Goal: Task Accomplishment & Management: Manage account settings

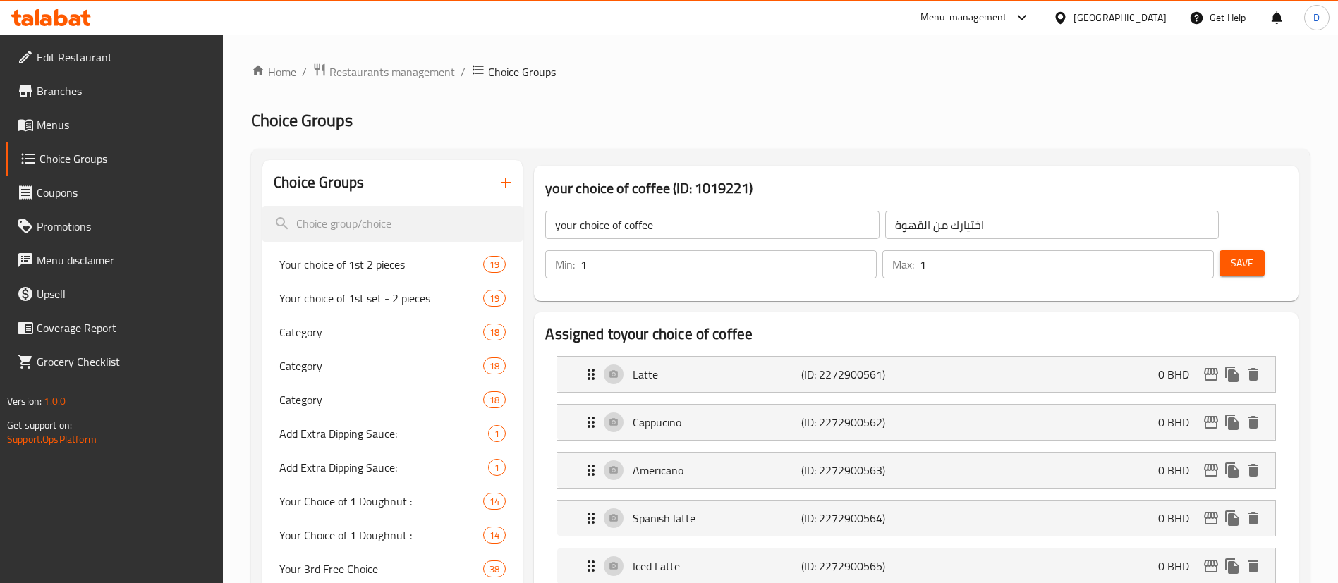
click at [1231, 250] on button "Save" at bounding box center [1242, 263] width 45 height 26
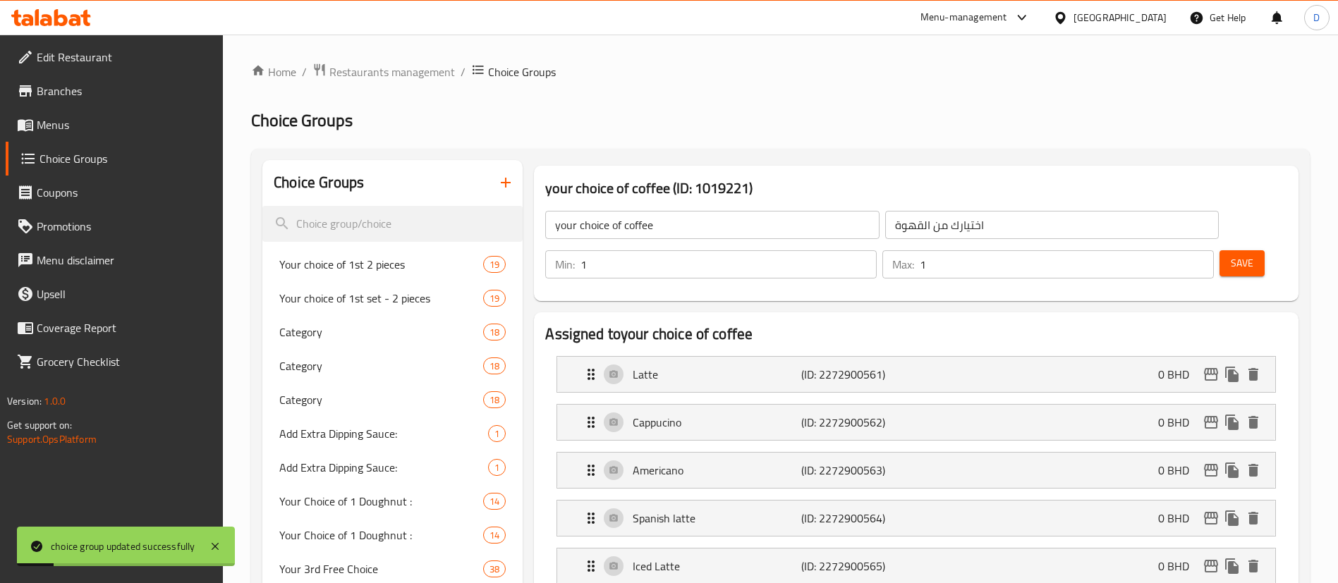
click at [64, 126] on span "Menus" at bounding box center [125, 124] width 176 height 17
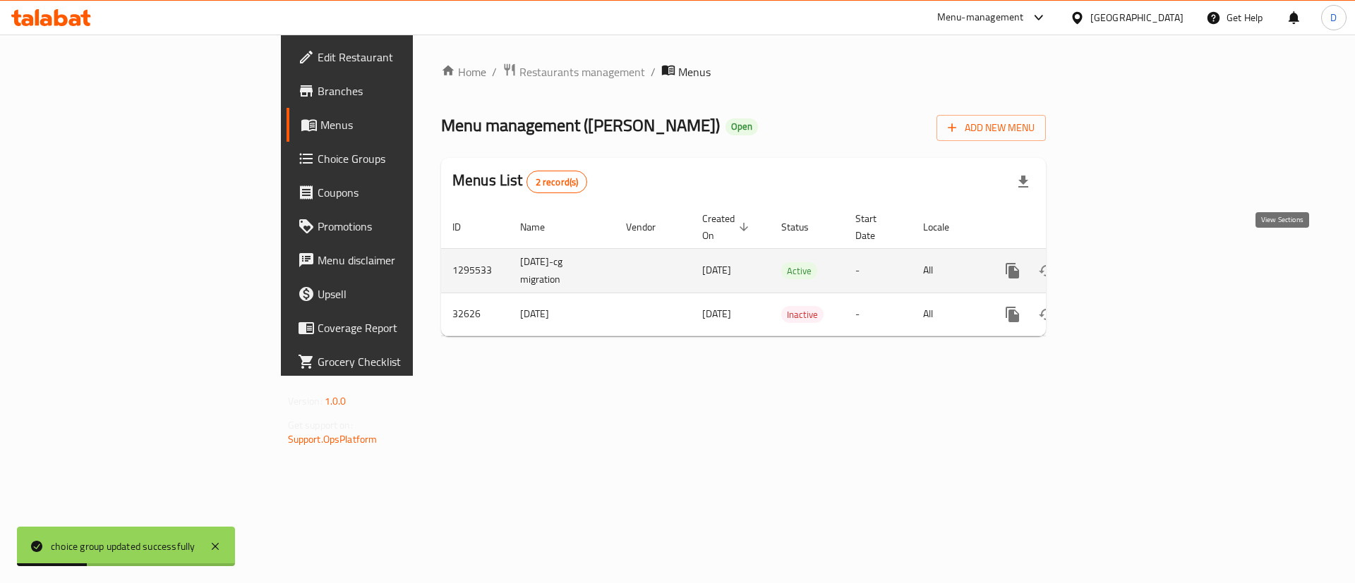
click at [1122, 262] on icon "enhanced table" at bounding box center [1114, 270] width 17 height 17
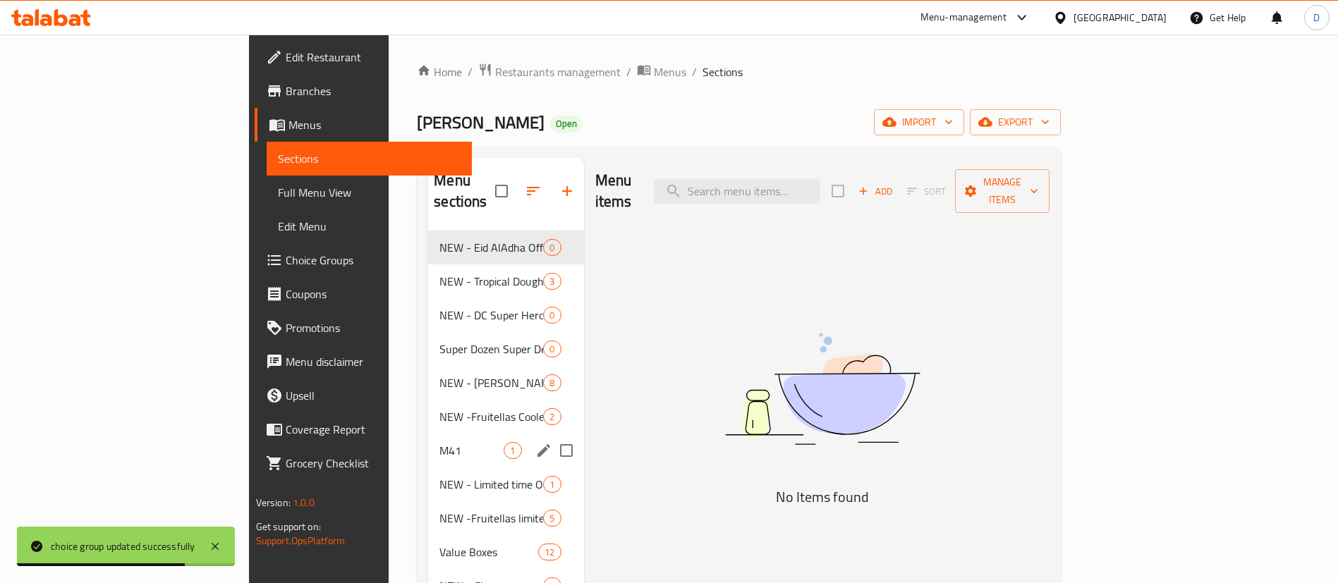
click at [440, 442] on span "M41" at bounding box center [472, 450] width 64 height 17
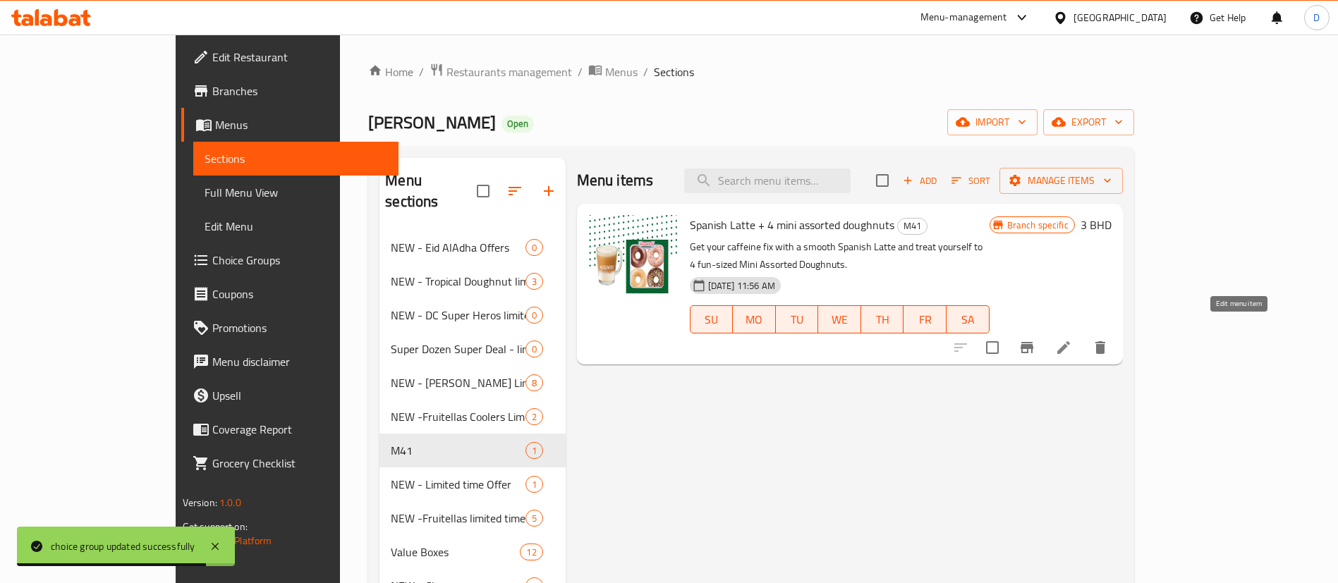
click at [1072, 339] on icon at bounding box center [1063, 347] width 17 height 17
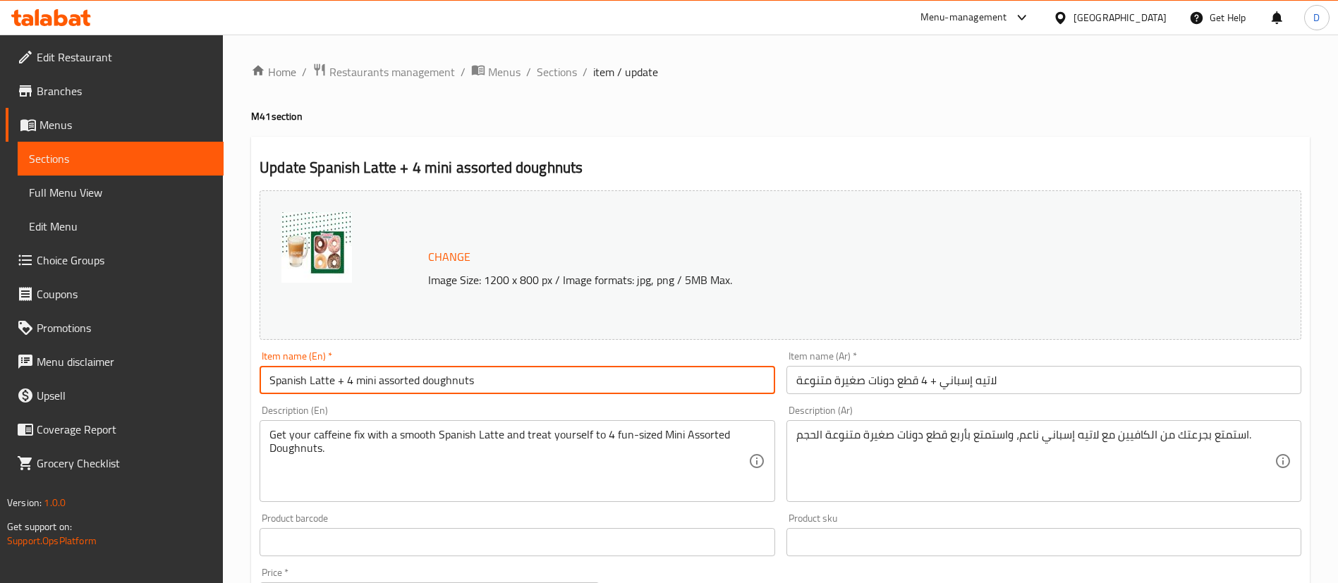
drag, startPoint x: 332, startPoint y: 382, endPoint x: 254, endPoint y: 374, distance: 78.0
click at [254, 374] on div "Item name (En)   * Spanish Latte + 4 mini assorted doughnuts Item name (En) *" at bounding box center [517, 373] width 526 height 54
click at [285, 384] on input "Coffee + 4 mini assorted doughnuts" at bounding box center [517, 380] width 515 height 28
type input "Coffee + 4 mini assorted doughnuts"
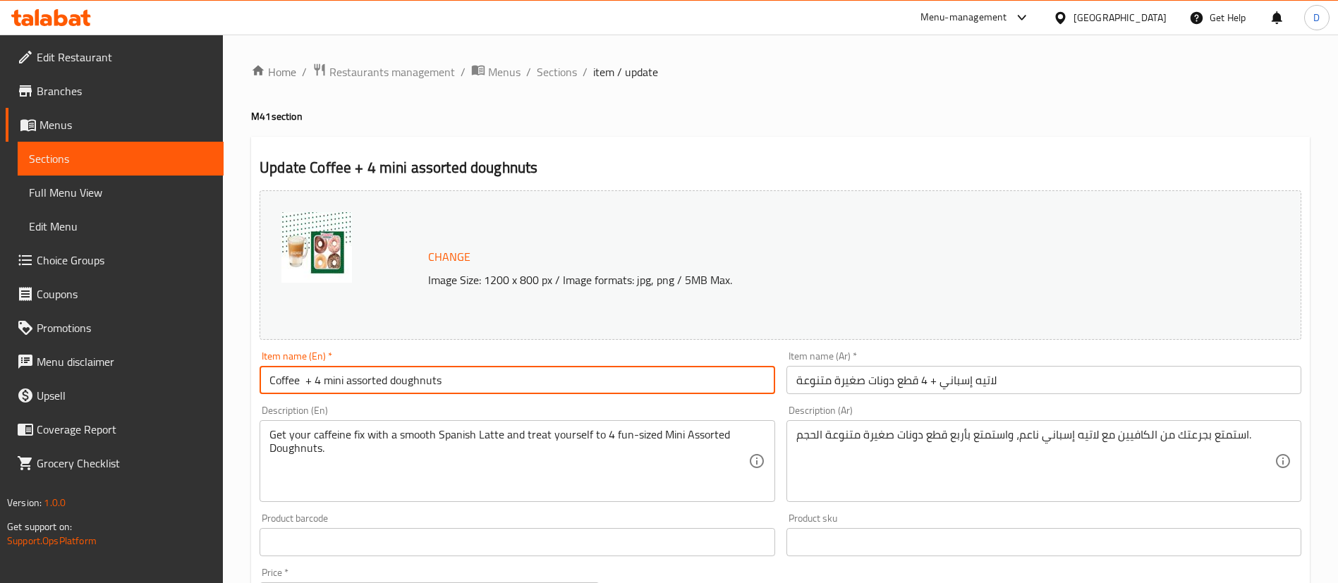
click at [971, 380] on input "لاتيه إسباني + 4 قطع دونات صغيرة متنوعة" at bounding box center [1044, 380] width 515 height 28
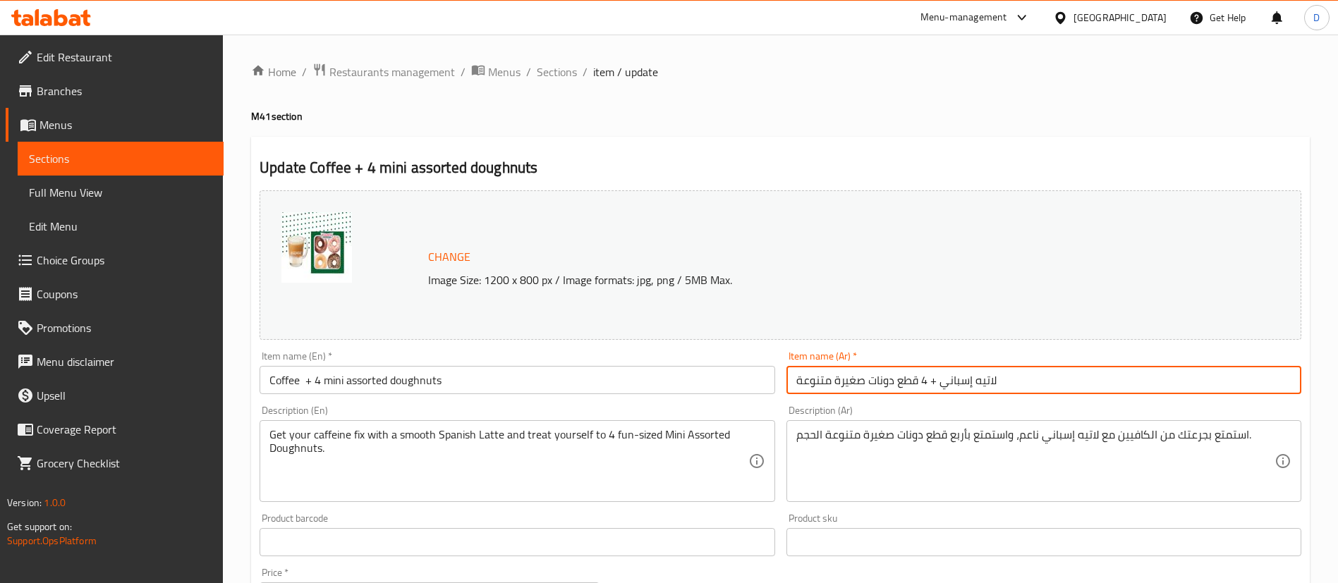
click at [971, 380] on input "لاتيه إسباني + 4 قطع دونات صغيرة متنوعة" at bounding box center [1044, 380] width 515 height 28
click at [979, 380] on input "لاتيه إسباني + 4 قطع دونات صغيرة متنوعة" at bounding box center [1044, 380] width 515 height 28
drag, startPoint x: 997, startPoint y: 382, endPoint x: 940, endPoint y: 388, distance: 57.5
click at [940, 388] on input "لاتيه إسباني + 4 قطع دونات صغيرة متنوعة" at bounding box center [1044, 380] width 515 height 28
paste input "هوة"
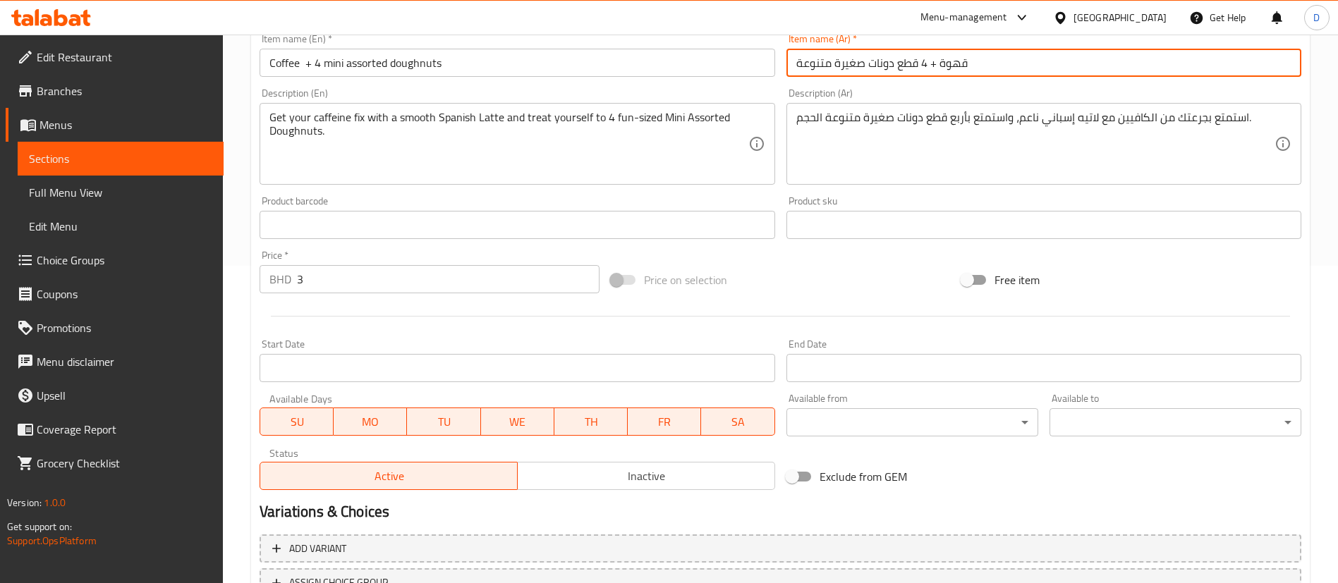
scroll to position [434, 0]
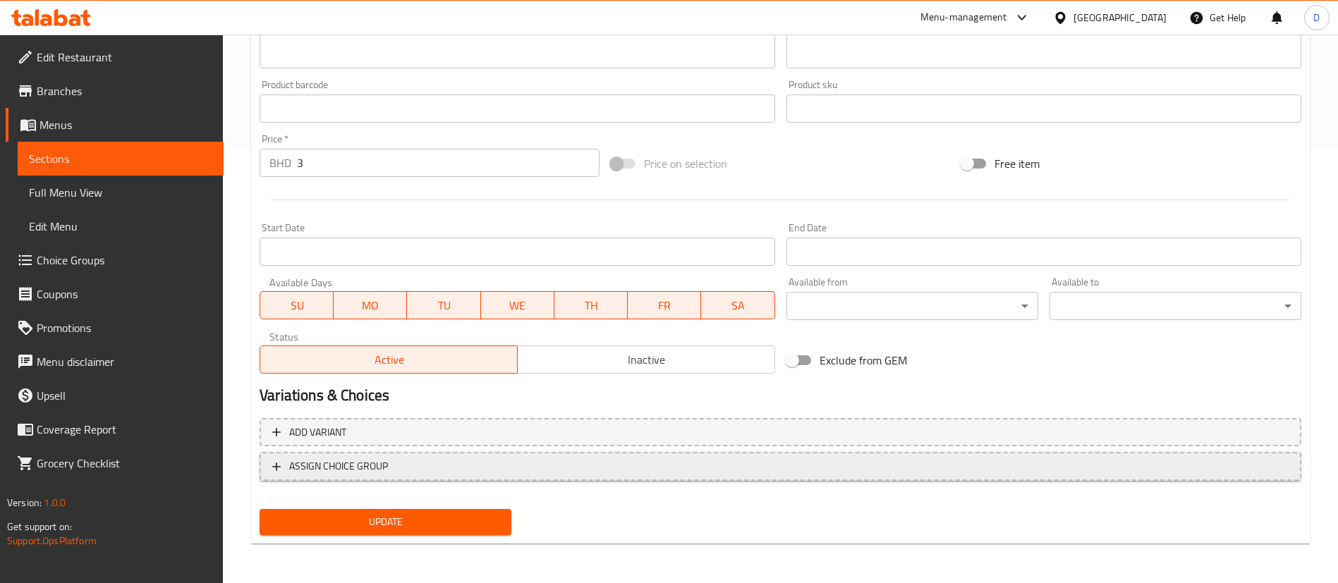
type input "قهوة + 4 قطع دونات صغيرة متنوعة"
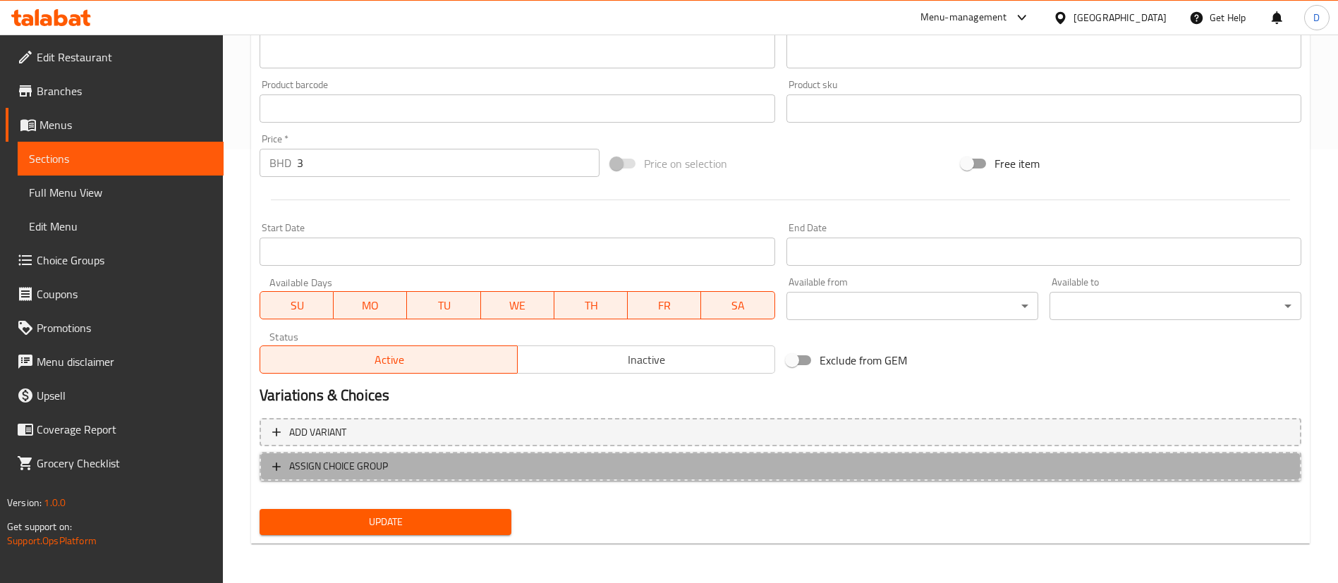
click at [375, 461] on span "ASSIGN CHOICE GROUP" at bounding box center [338, 467] width 99 height 18
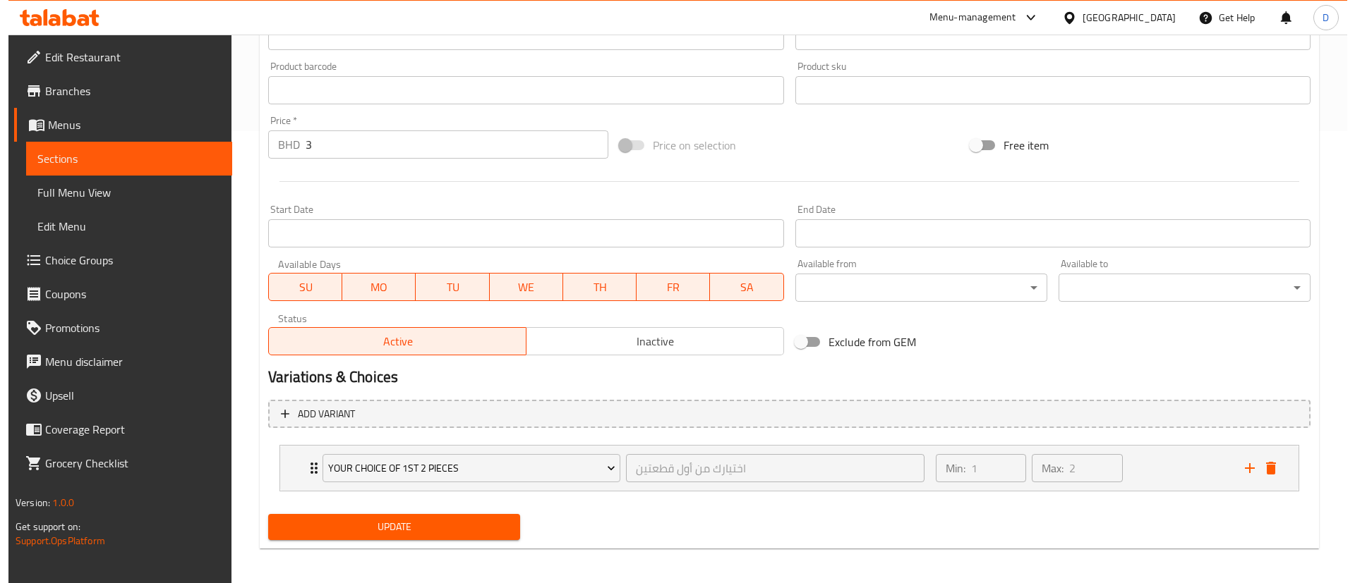
scroll to position [457, 0]
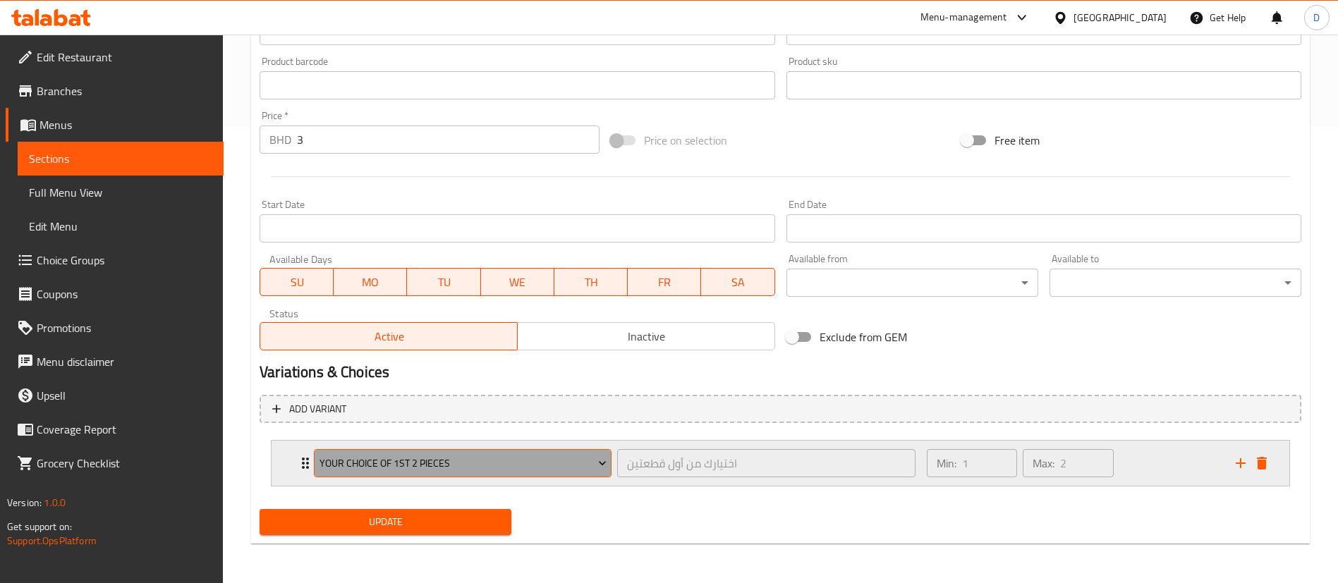
click at [563, 468] on span "Your choice of 1st 2 pieces" at bounding box center [463, 464] width 287 height 18
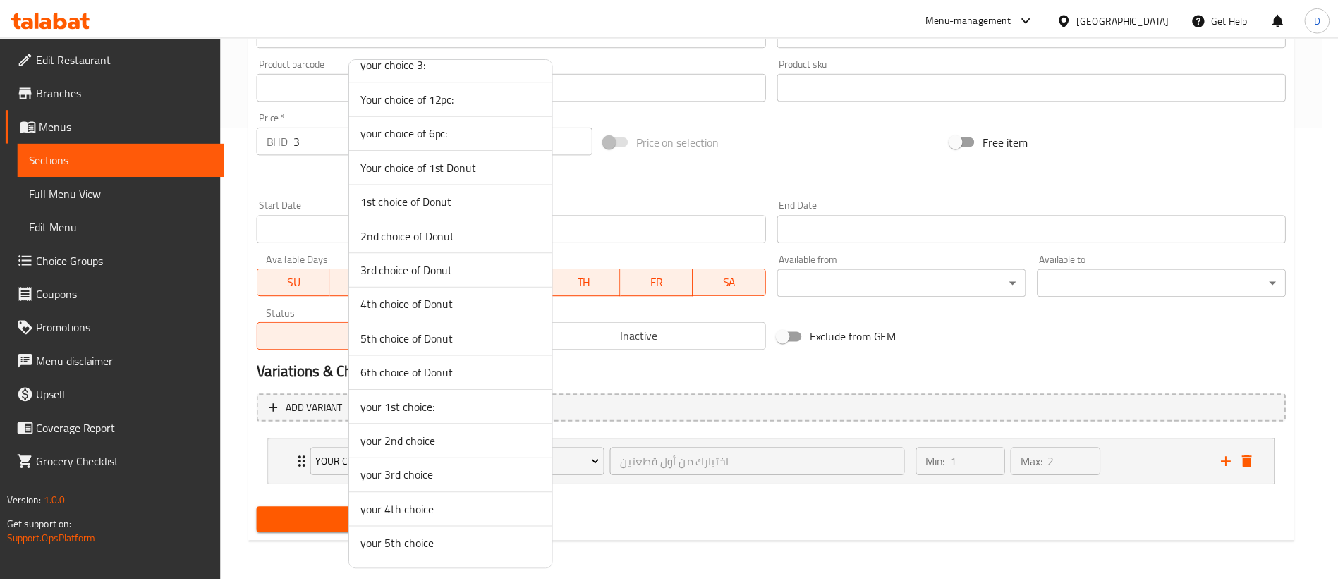
scroll to position [1598, 0]
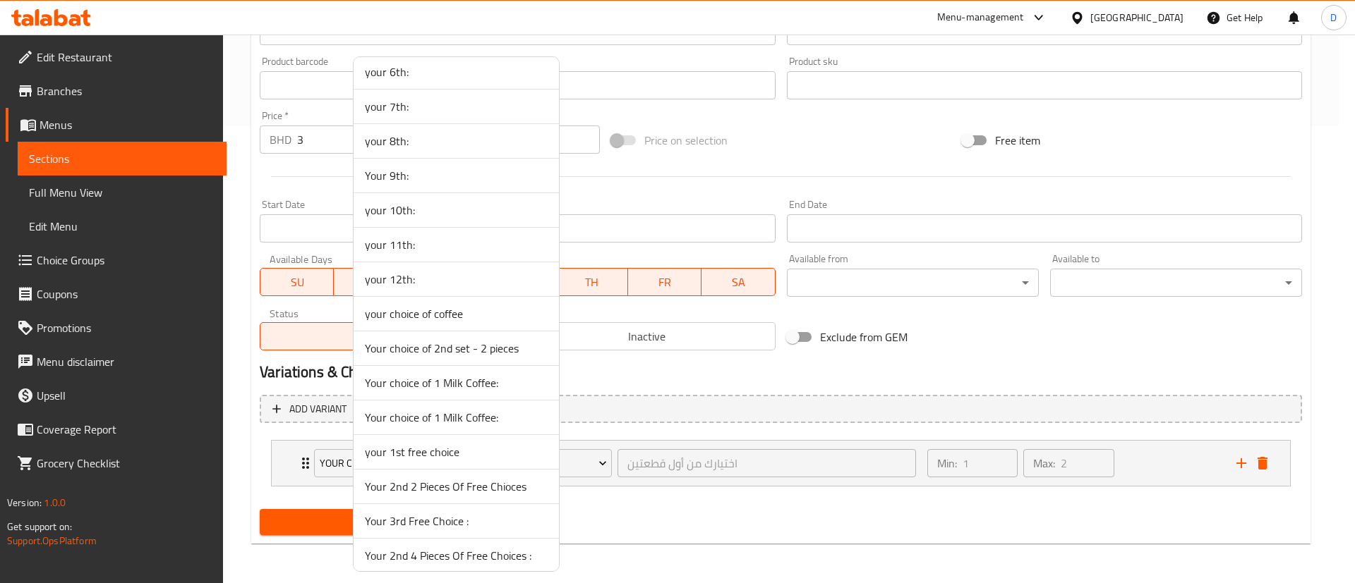
click at [521, 319] on span "your choice of coffee" at bounding box center [456, 313] width 183 height 17
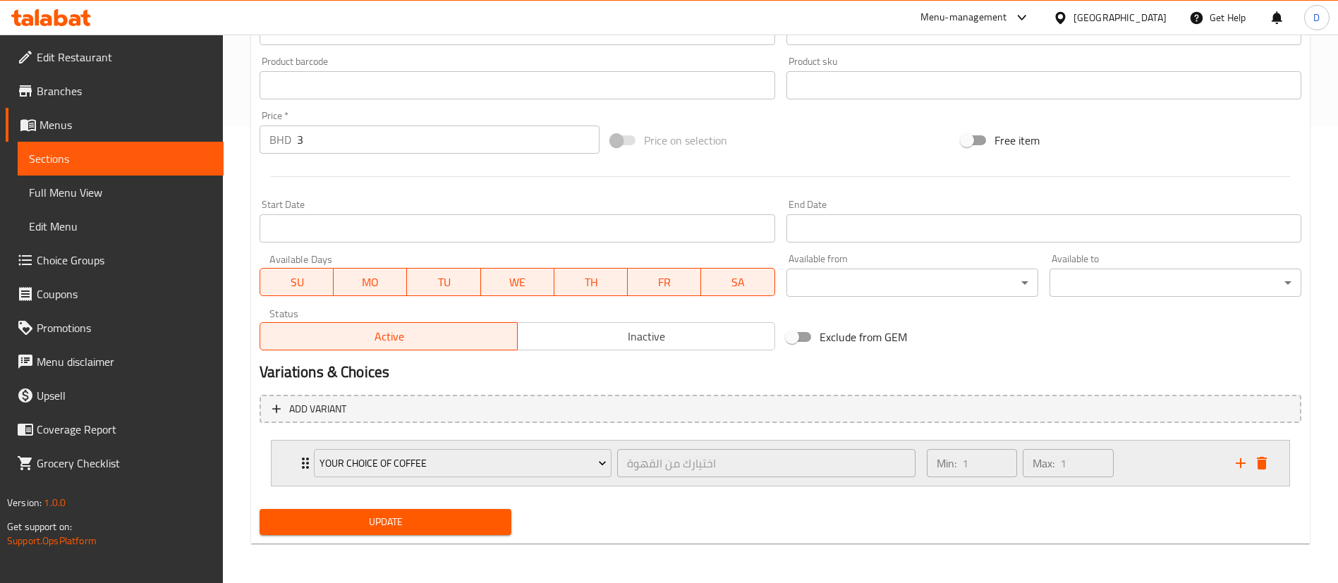
click at [292, 468] on div "your choice of coffee اختيارك من القهوة ​ Min: 1 ​ Max: 1 ​" at bounding box center [781, 463] width 1018 height 45
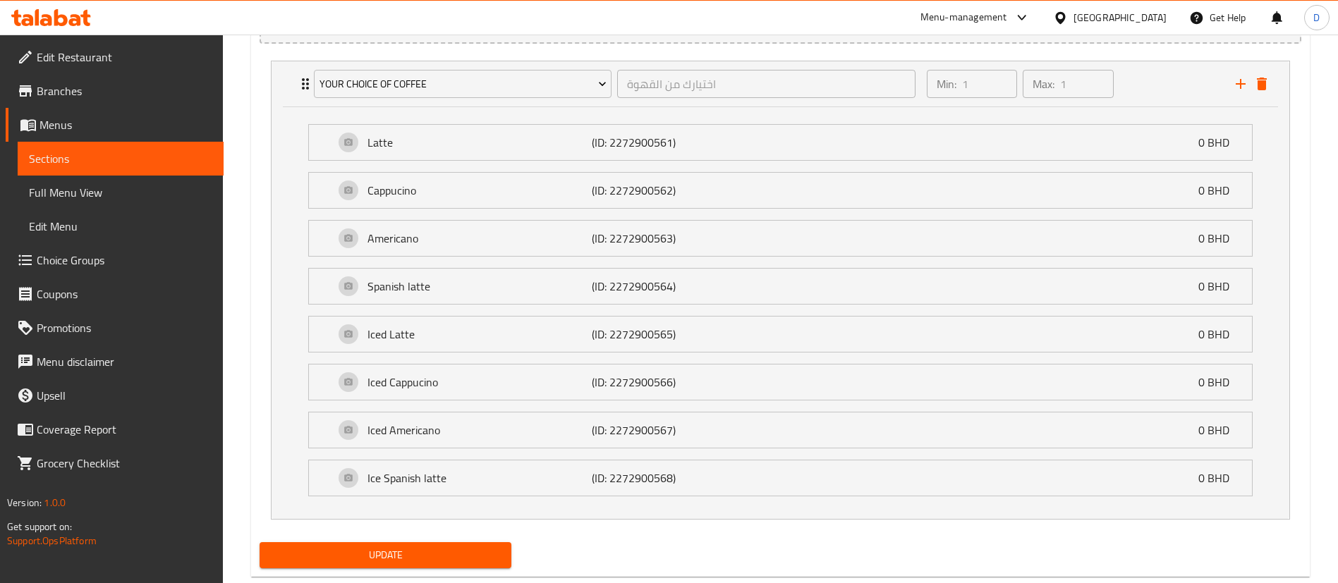
scroll to position [870, 0]
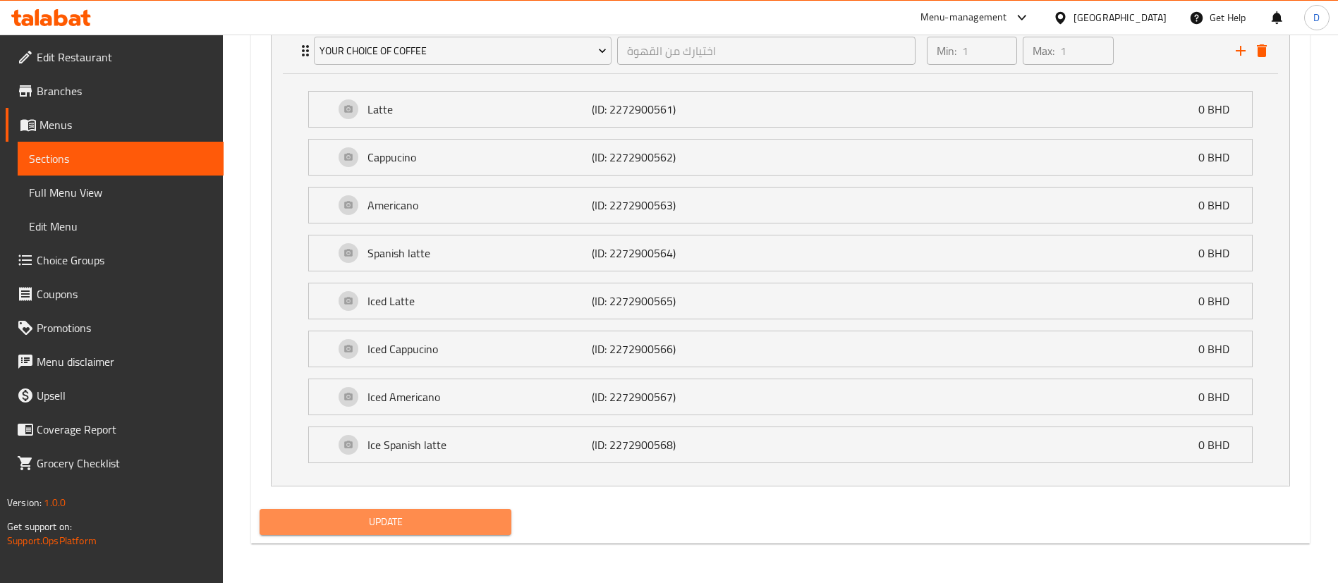
click at [367, 517] on span "Update" at bounding box center [385, 523] width 229 height 18
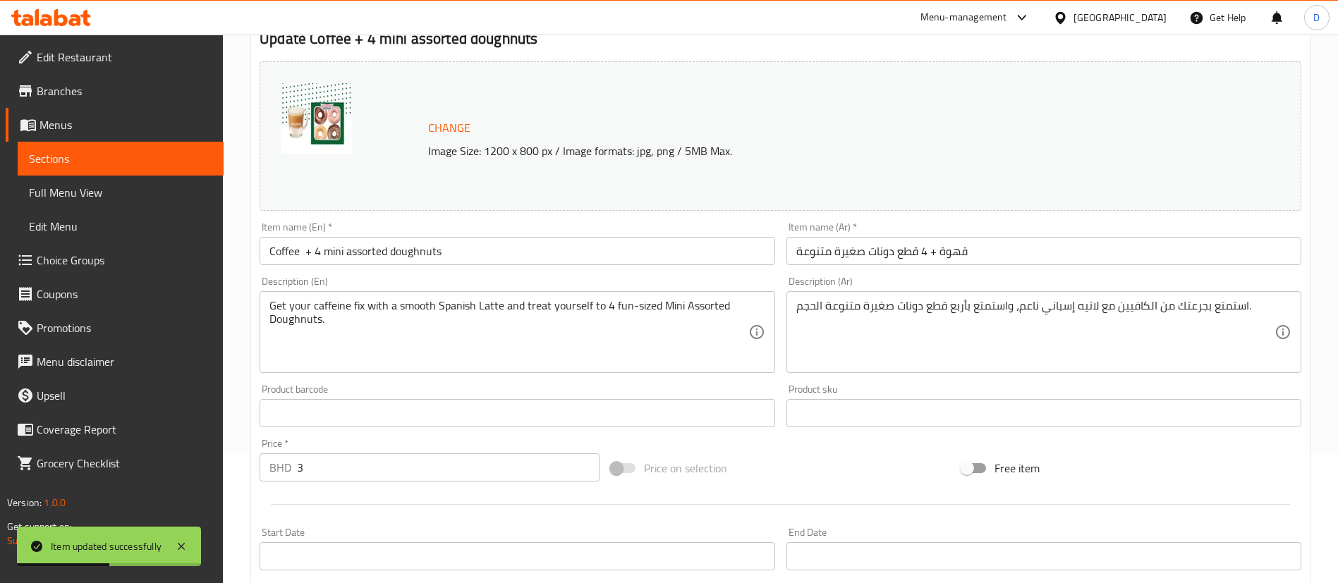
scroll to position [0, 0]
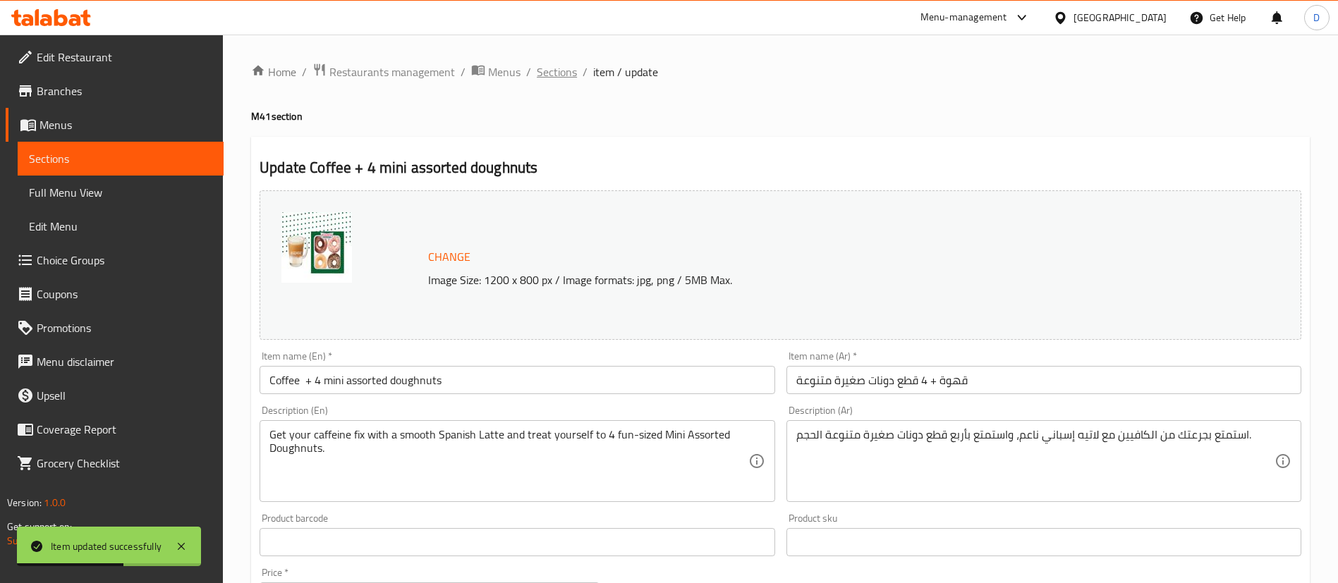
click at [560, 80] on span "Sections" at bounding box center [557, 71] width 40 height 17
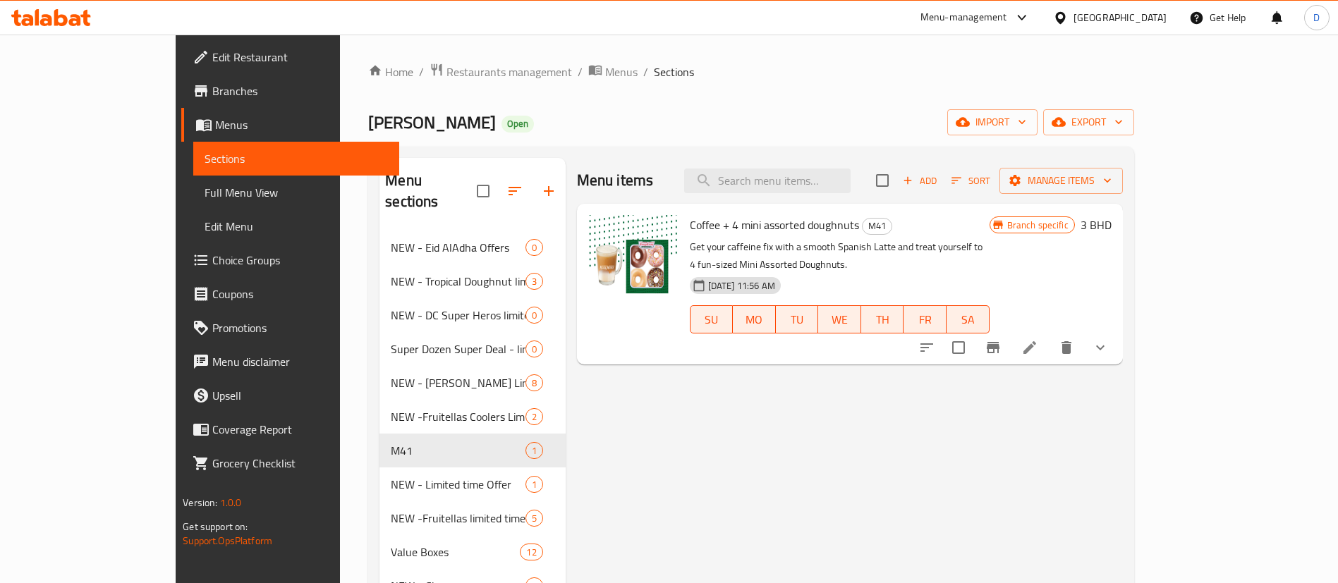
click at [866, 102] on div "Home / Restaurants management / Menus / Sections [PERSON_NAME] Open import expo…" at bounding box center [750, 511] width 765 height 896
click at [447, 75] on span "Restaurants management" at bounding box center [510, 71] width 126 height 17
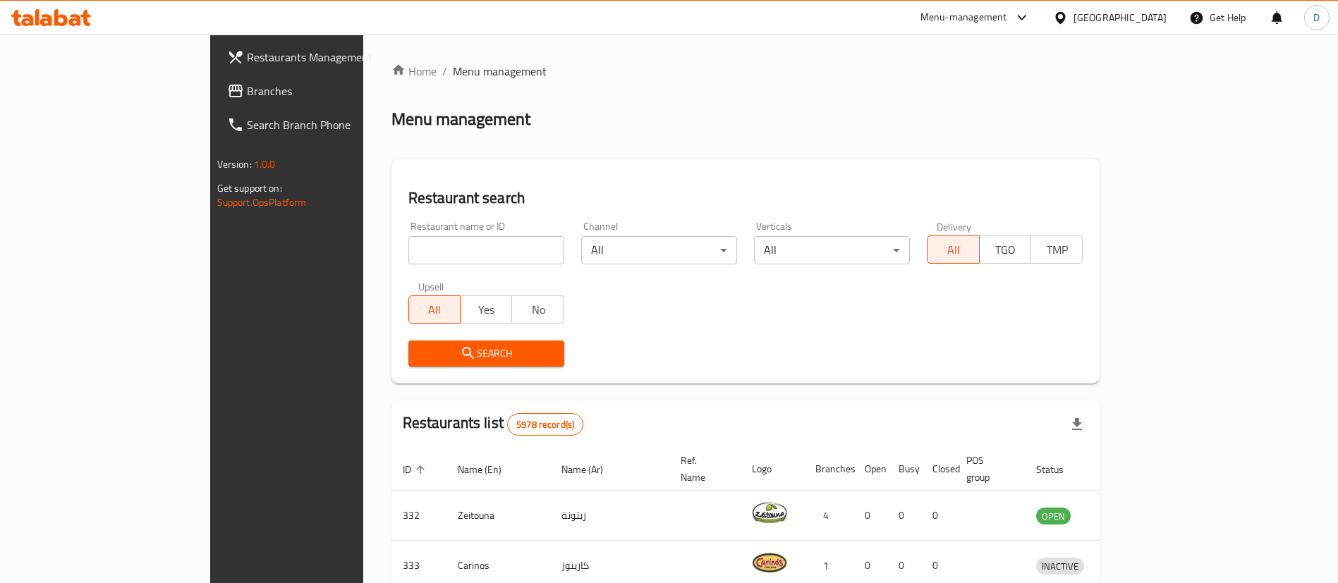
click at [423, 231] on div "Restaurant name or ID Restaurant name or ID" at bounding box center [486, 243] width 156 height 43
click at [423, 242] on input "search" at bounding box center [486, 250] width 156 height 28
type input "chicket"
click button "Search" at bounding box center [486, 354] width 156 height 26
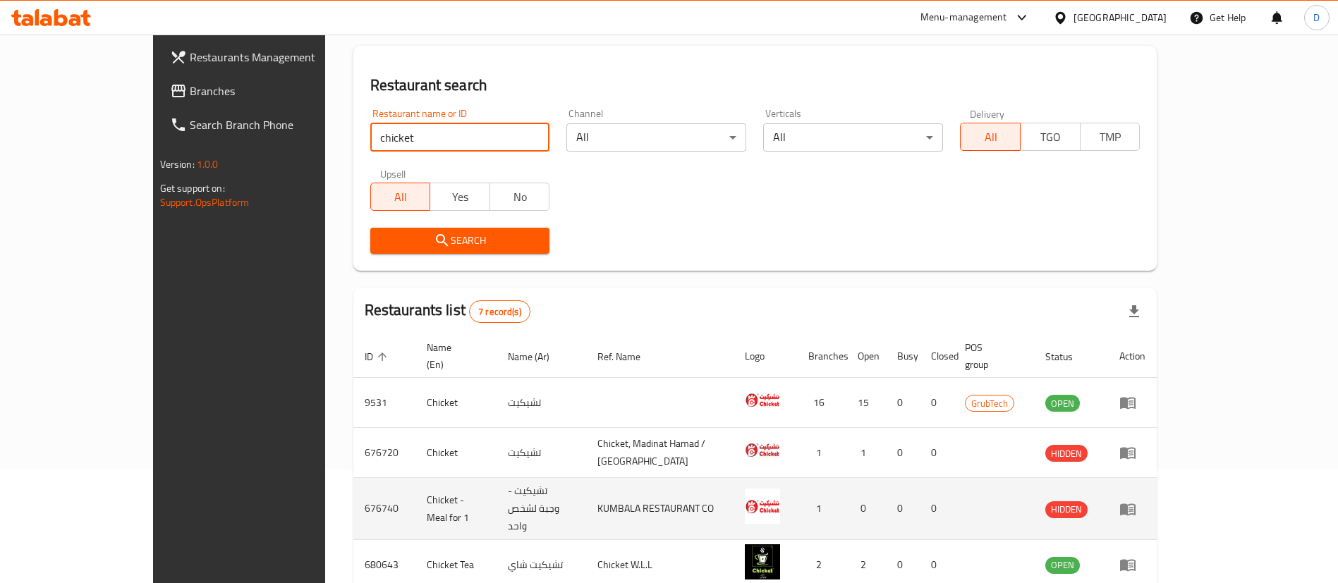
scroll to position [296, 0]
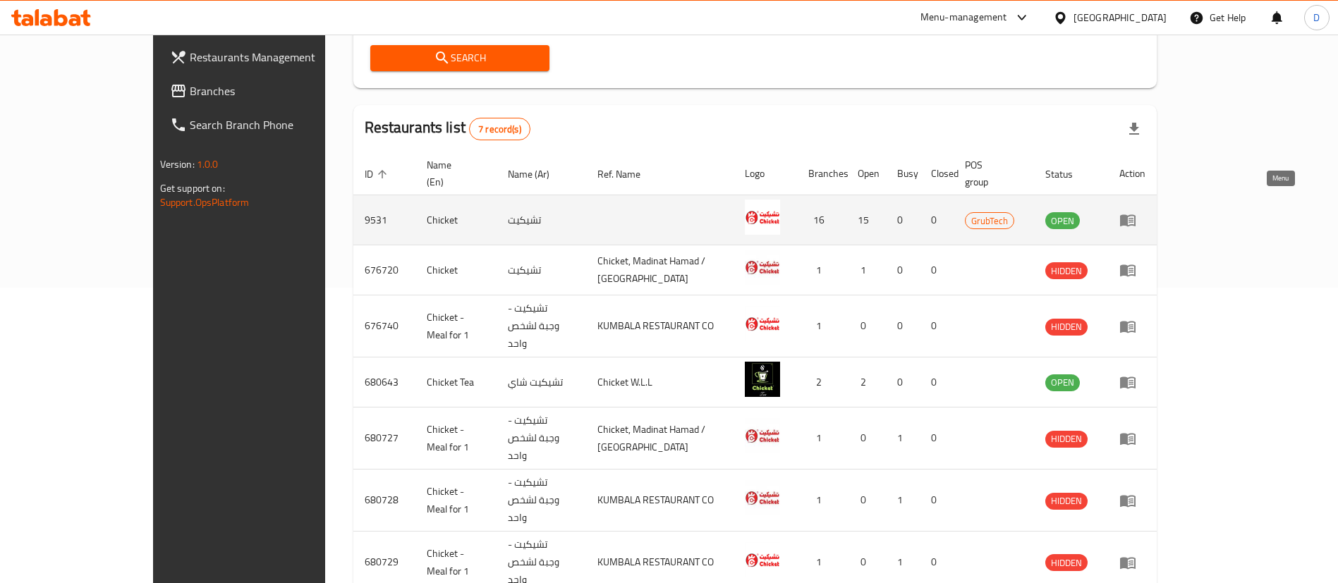
click at [1137, 212] on icon "enhanced table" at bounding box center [1128, 220] width 17 height 17
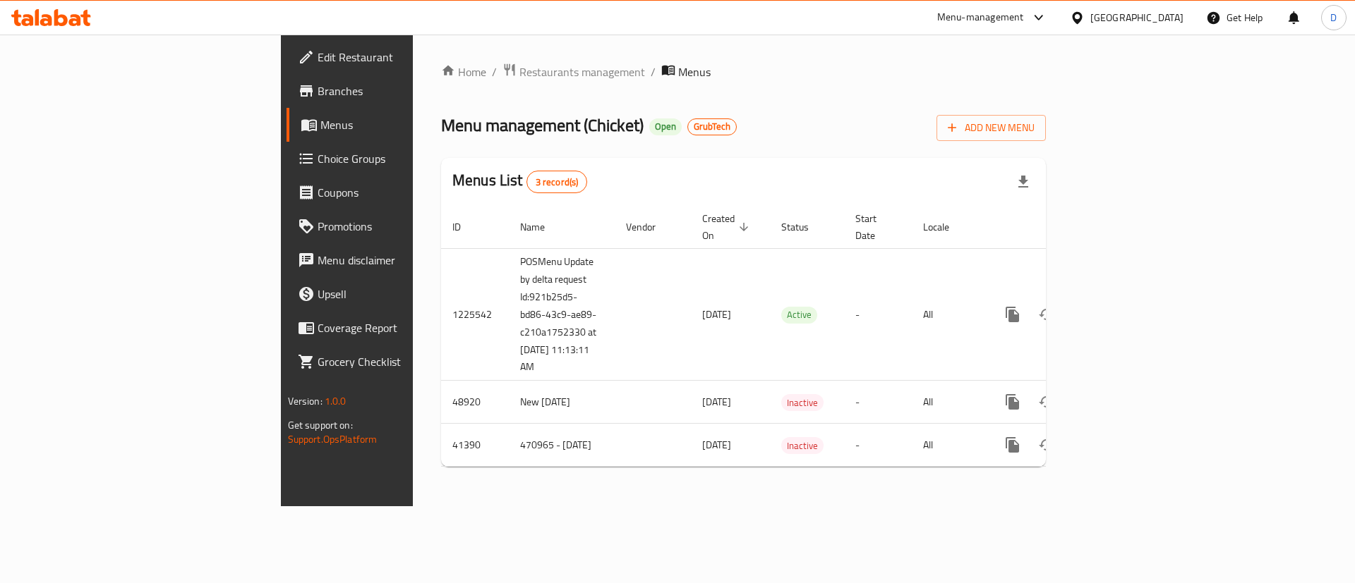
click at [317, 92] on span "Branches" at bounding box center [406, 91] width 178 height 17
